Goal: Check status: Check status

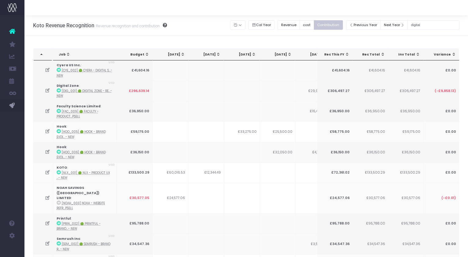
scroll to position [0, 109]
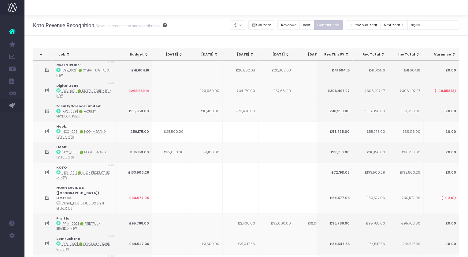
click at [421, 25] on input "digital" at bounding box center [434, 24] width 52 height 9
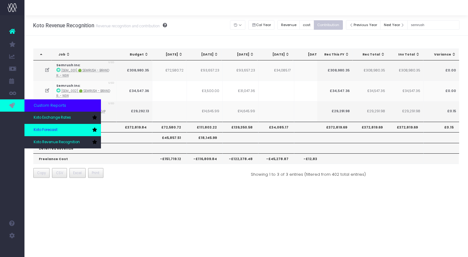
type input "semrush"
click at [75, 130] on link "Koto Forecast" at bounding box center [62, 130] width 77 height 12
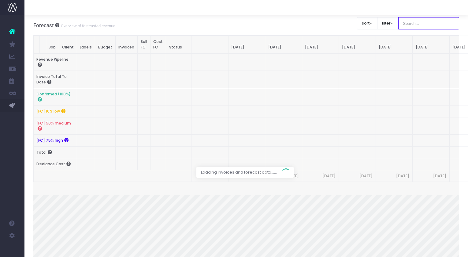
click at [424, 25] on input "text" at bounding box center [429, 23] width 61 height 12
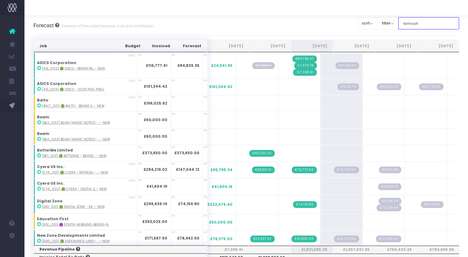
click at [436, 24] on input "semrush" at bounding box center [429, 23] width 61 height 12
type input "semrush"
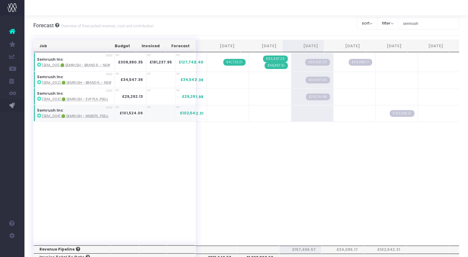
click at [126, 111] on strong "£101,524.06" at bounding box center [131, 112] width 23 height 5
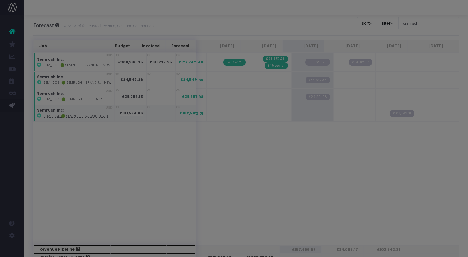
click at [126, 111] on body "Oh my... this is bad. wayahead wasn't able to load this page. Please contact su…" at bounding box center [234, 128] width 468 height 257
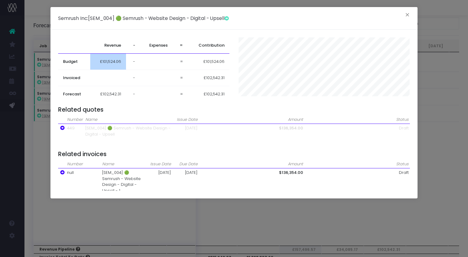
click at [111, 60] on span "£101,524.06" at bounding box center [110, 61] width 21 height 6
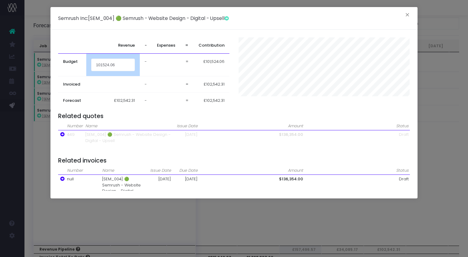
click at [111, 60] on input "101524.06" at bounding box center [113, 64] width 44 height 12
